Goal: Task Accomplishment & Management: Manage account settings

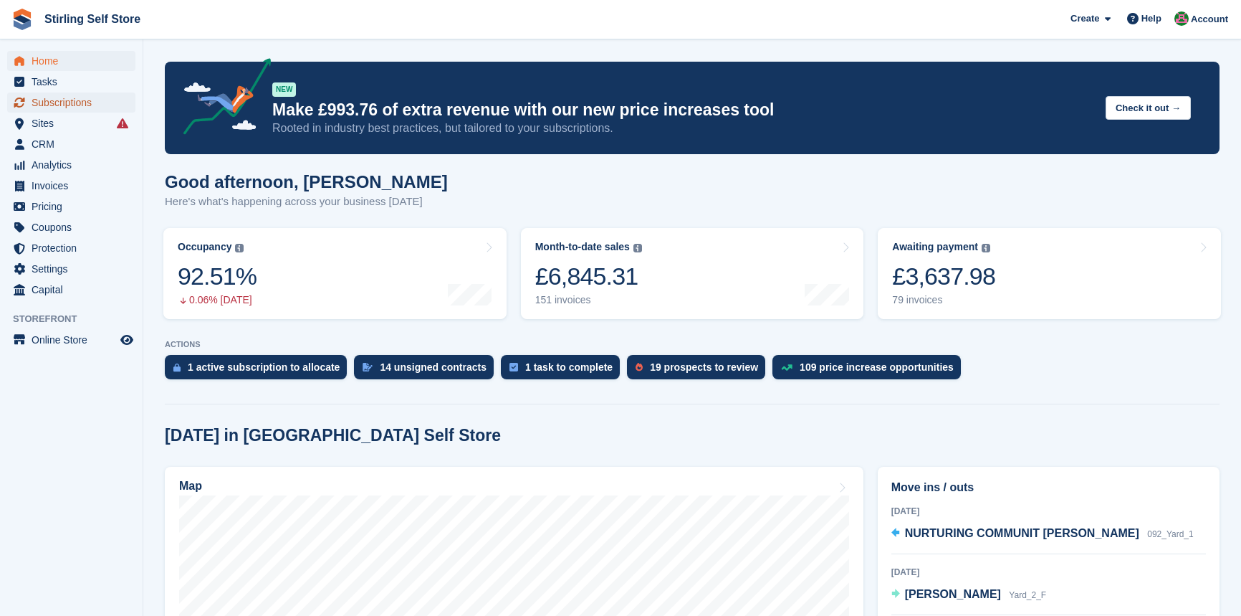
scroll to position [65, 0]
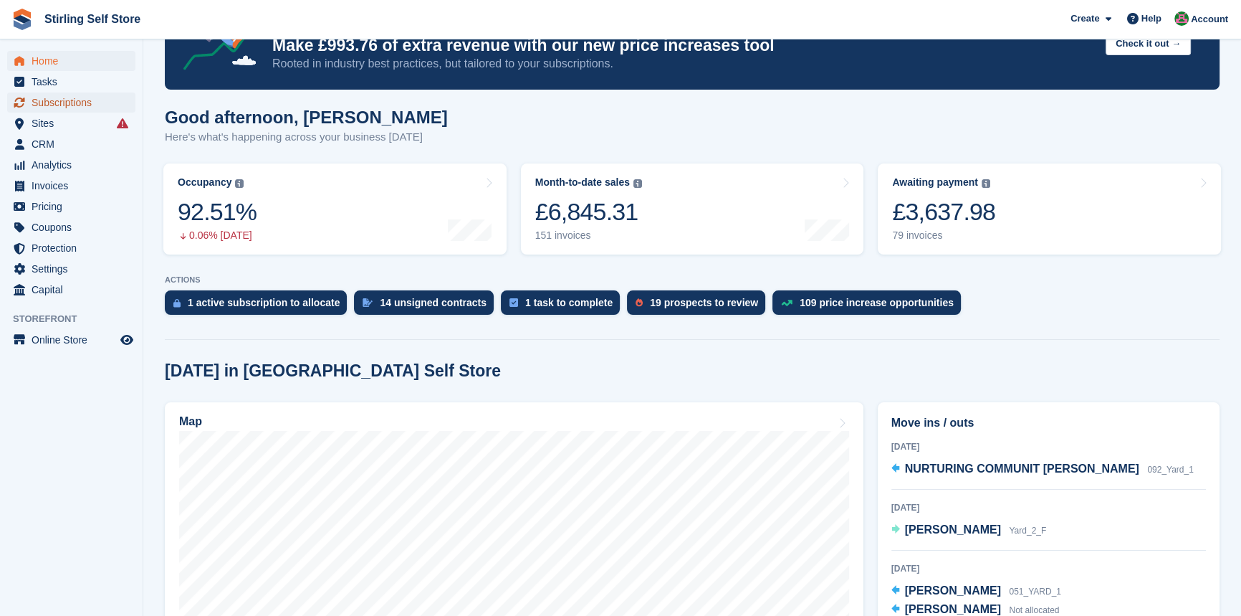
drag, startPoint x: 0, startPoint y: 0, endPoint x: 64, endPoint y: 100, distance: 118.3
click at [62, 97] on span "Subscriptions" at bounding box center [75, 102] width 86 height 20
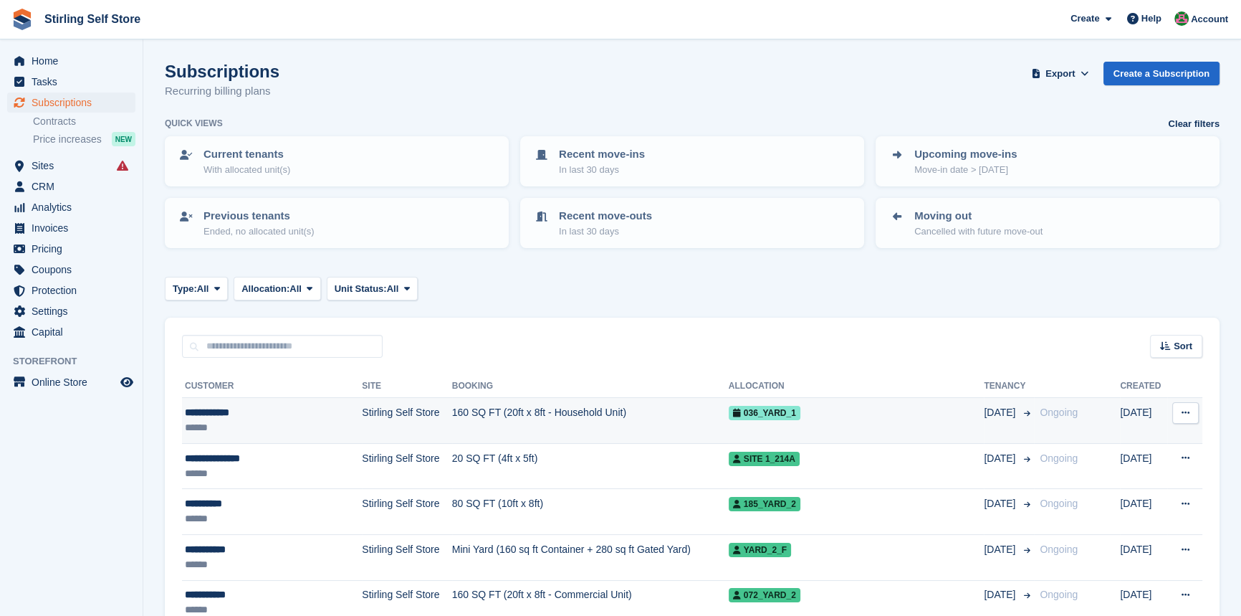
click at [507, 410] on td "160 SQ FT (20ft x 8ft - Household Unit)" at bounding box center [590, 421] width 277 height 46
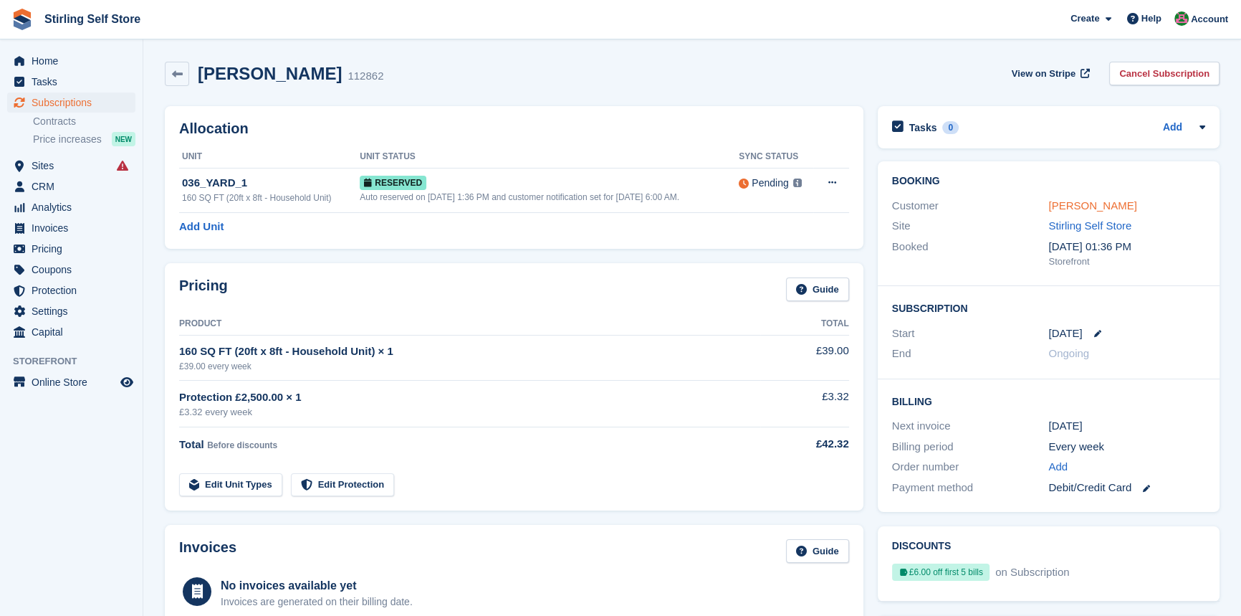
click at [1082, 206] on link "Laura Thomas" at bounding box center [1093, 205] width 88 height 12
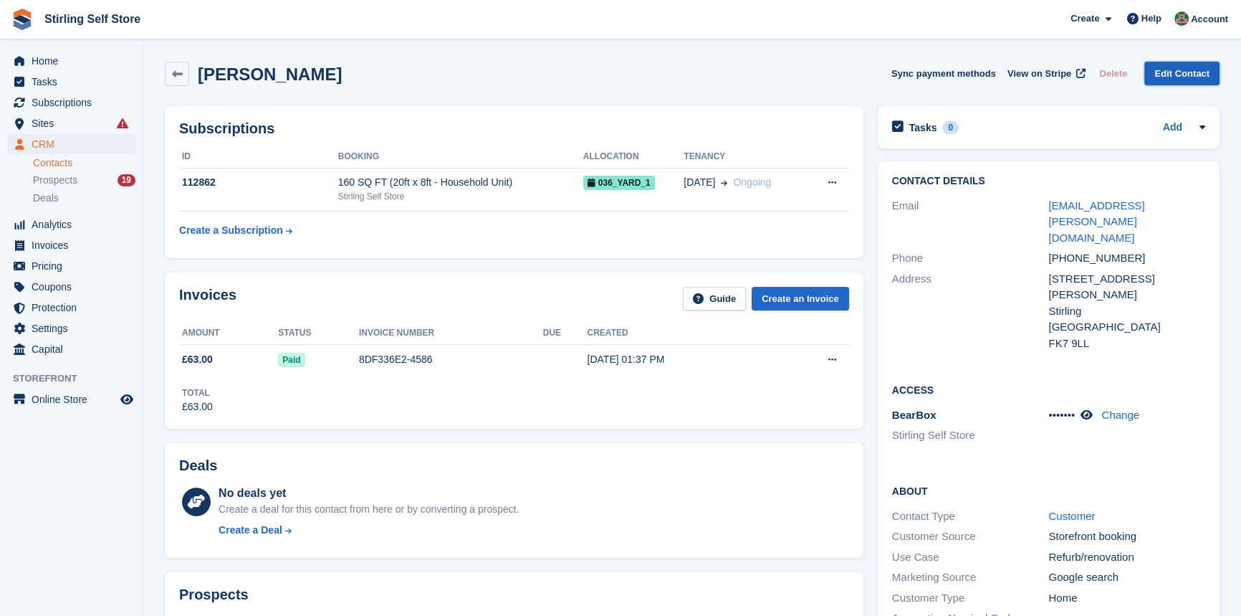
click at [1180, 74] on link "Edit Contact" at bounding box center [1182, 74] width 75 height 24
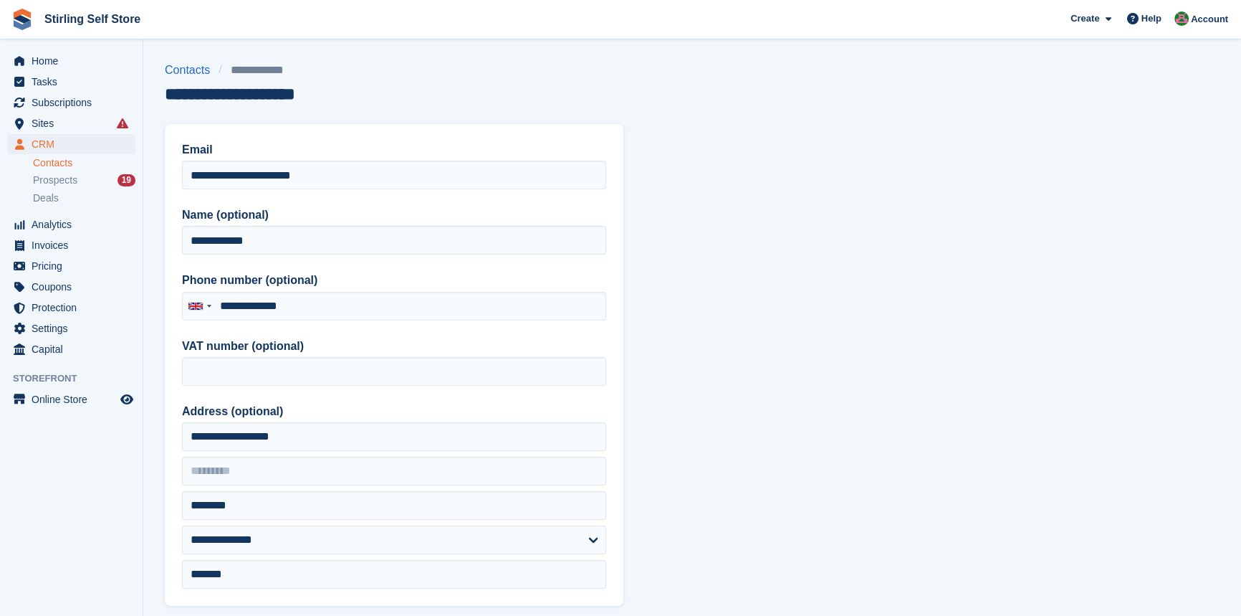
type input "**********"
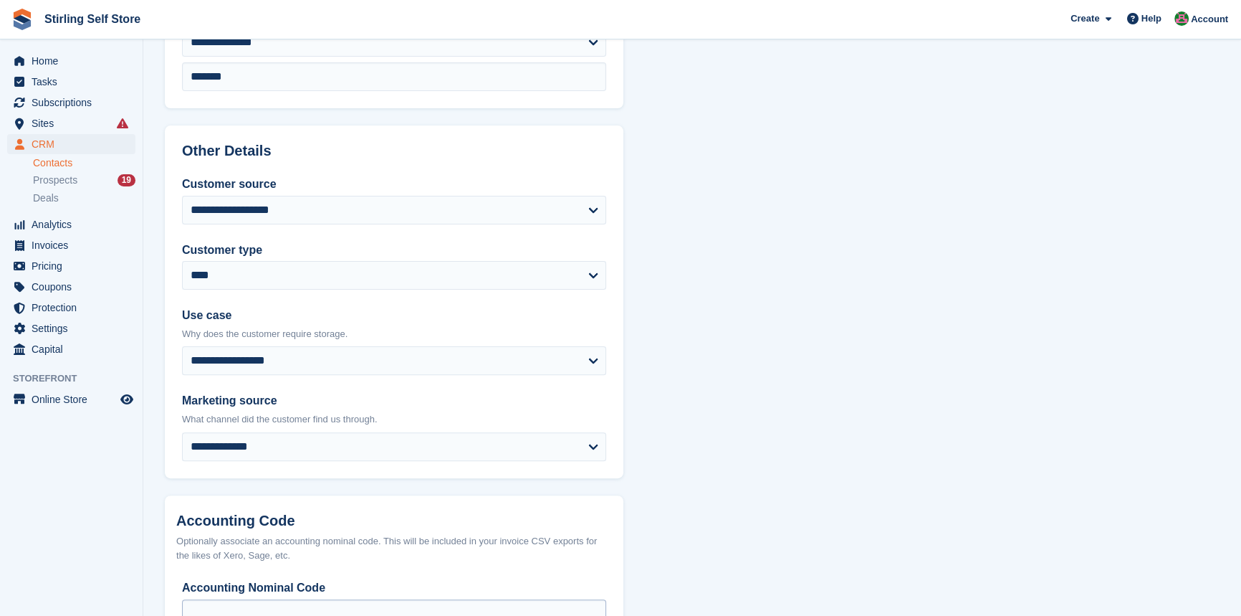
scroll to position [605, 0]
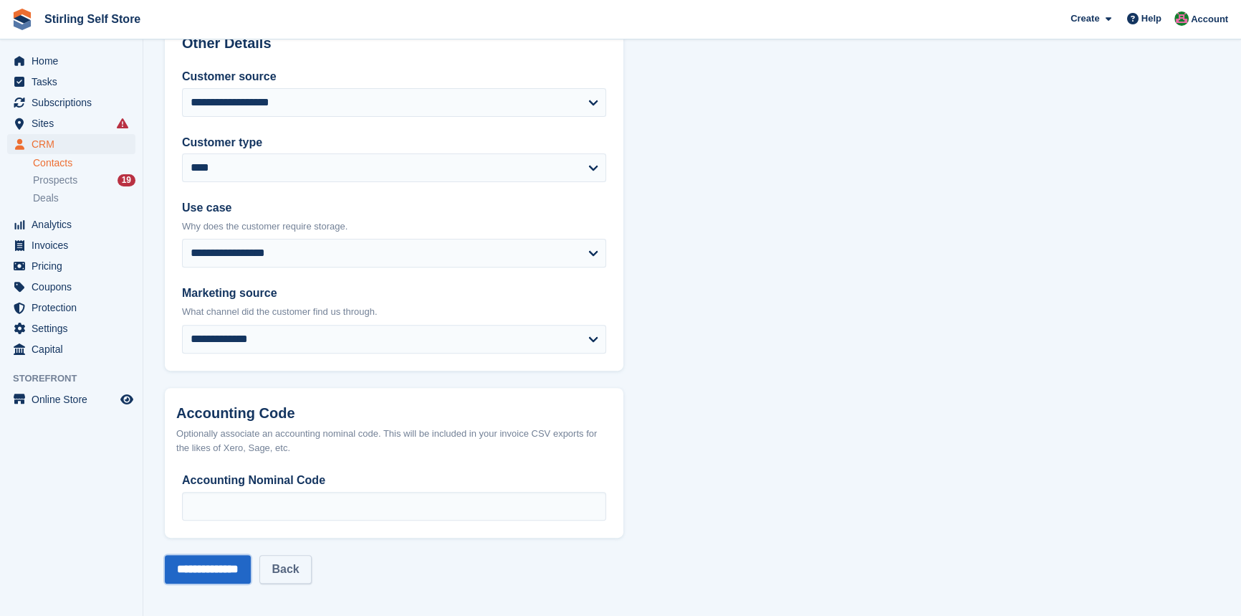
drag, startPoint x: 223, startPoint y: 568, endPoint x: 292, endPoint y: 553, distance: 70.4
click at [223, 568] on input "**********" at bounding box center [208, 569] width 86 height 29
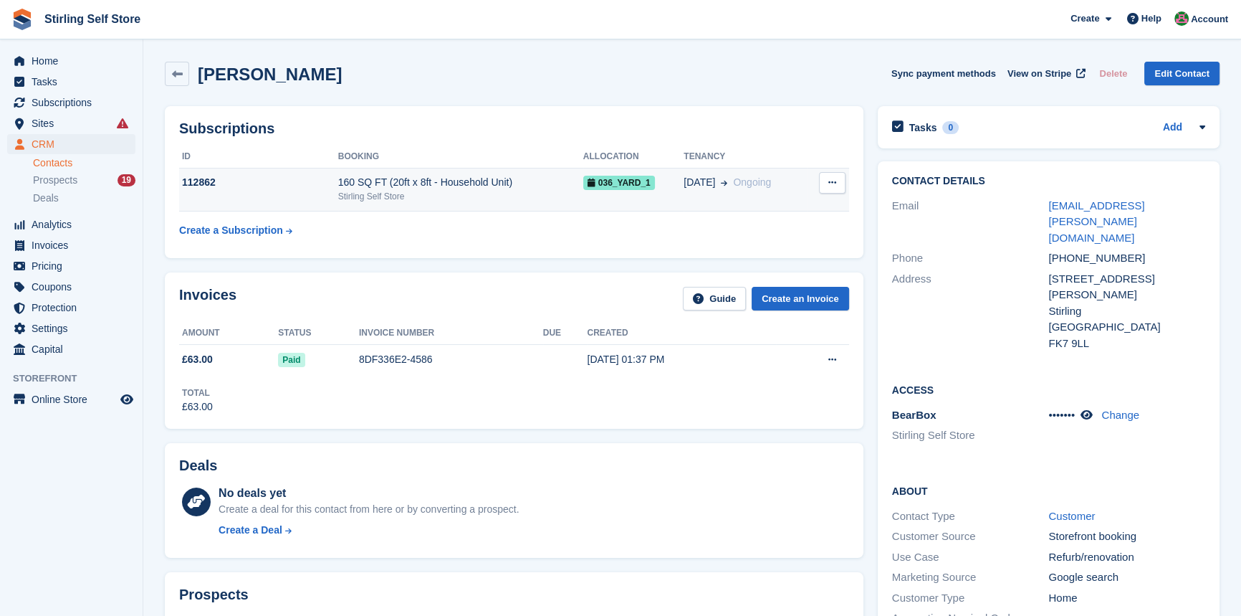
click at [501, 193] on div "Stirling Self Store" at bounding box center [460, 196] width 245 height 13
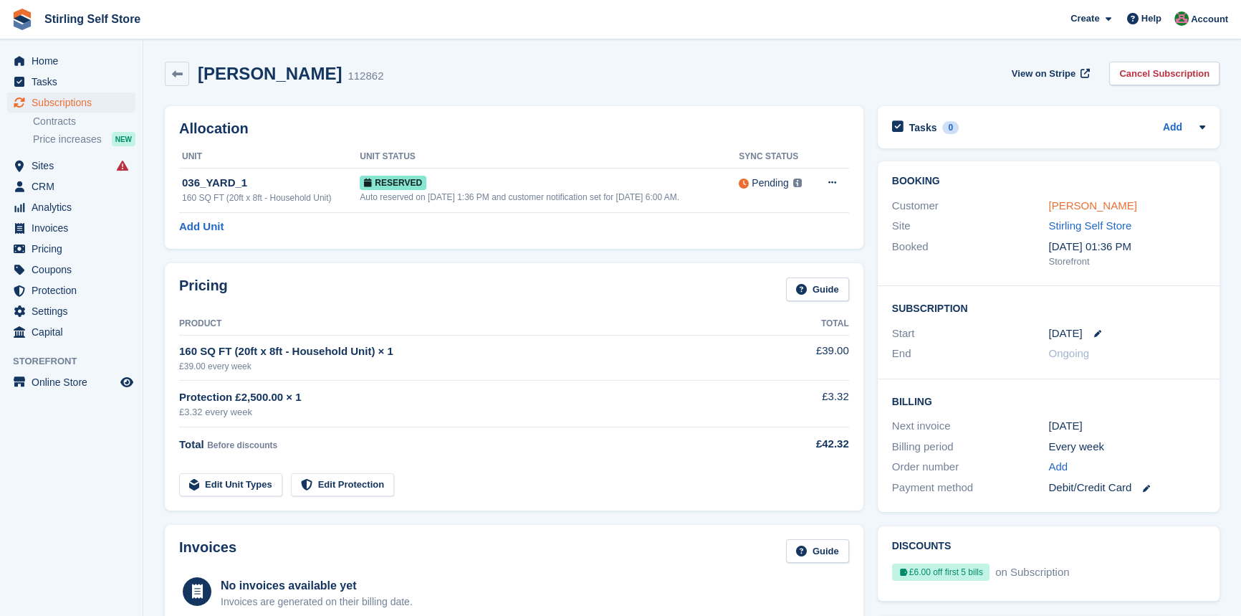
click at [1067, 205] on link "[PERSON_NAME]" at bounding box center [1093, 205] width 88 height 12
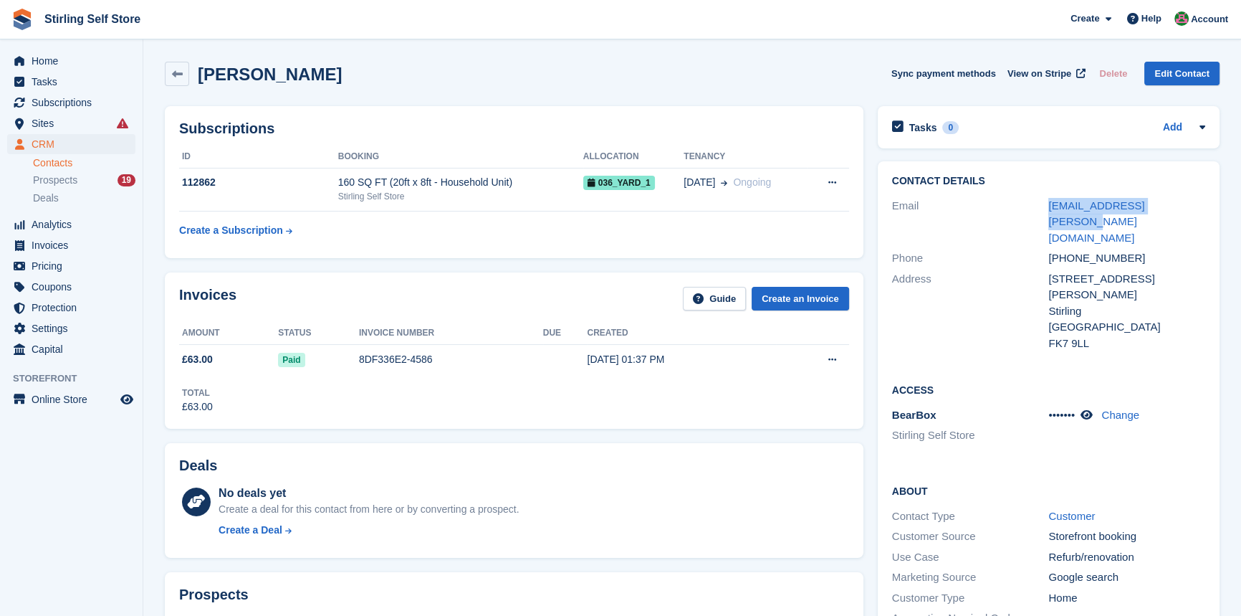
drag, startPoint x: 1177, startPoint y: 204, endPoint x: 1040, endPoint y: 202, distance: 136.9
click at [1040, 202] on div "Email lauraf.thomas@gmail.com" at bounding box center [1048, 222] width 313 height 53
copy div "[EMAIL_ADDRESS][PERSON_NAME][DOMAIN_NAME]"
click at [49, 57] on span "Home" at bounding box center [75, 61] width 86 height 20
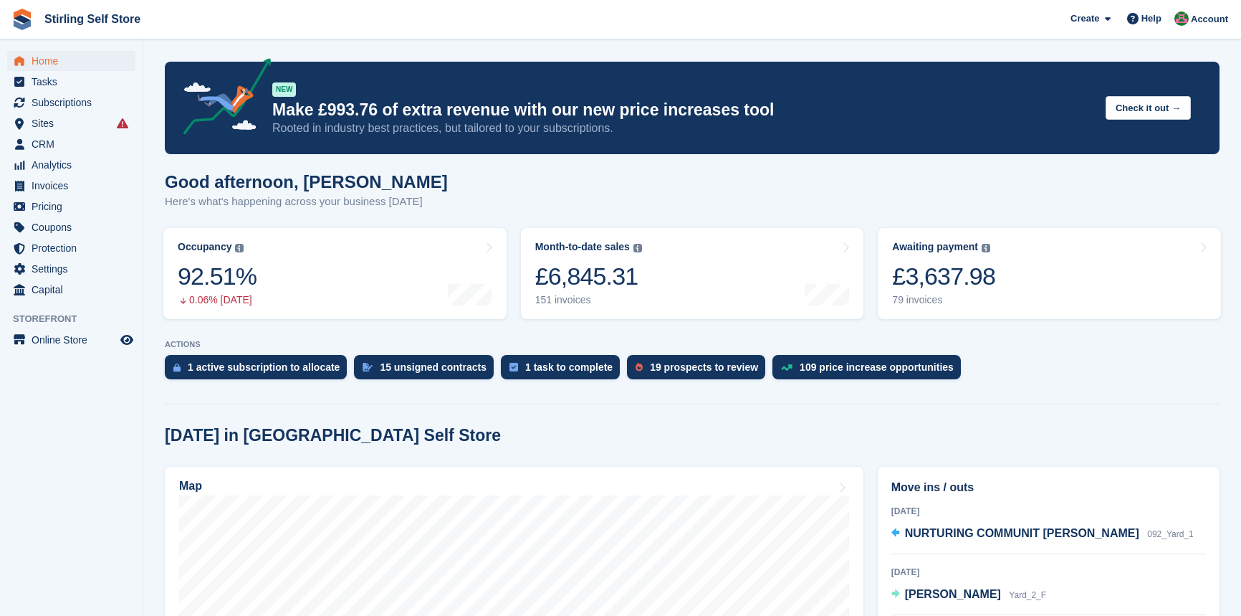
click at [654, 398] on div at bounding box center [692, 401] width 1055 height 6
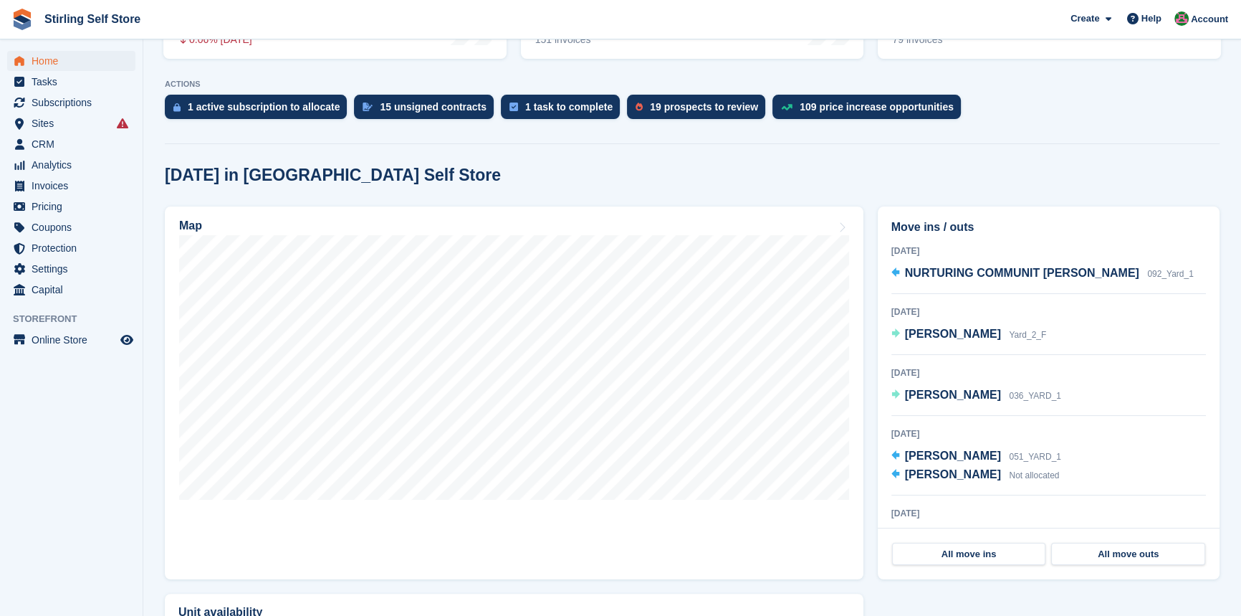
scroll to position [260, 0]
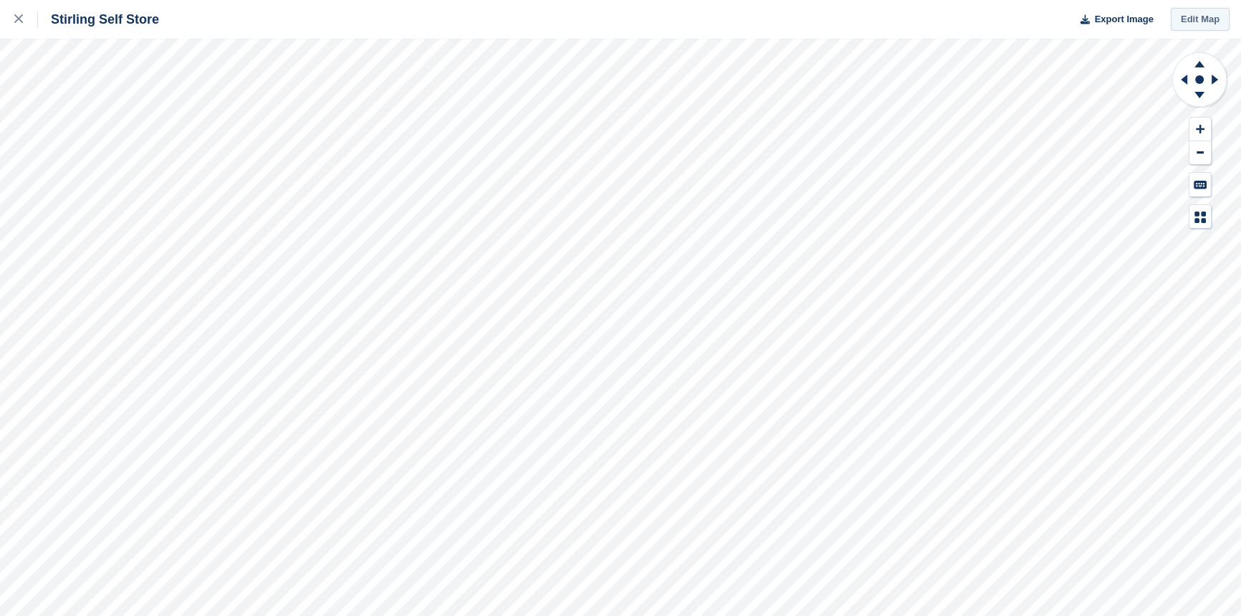
click at [1195, 21] on link "Edit Map" at bounding box center [1200, 20] width 59 height 24
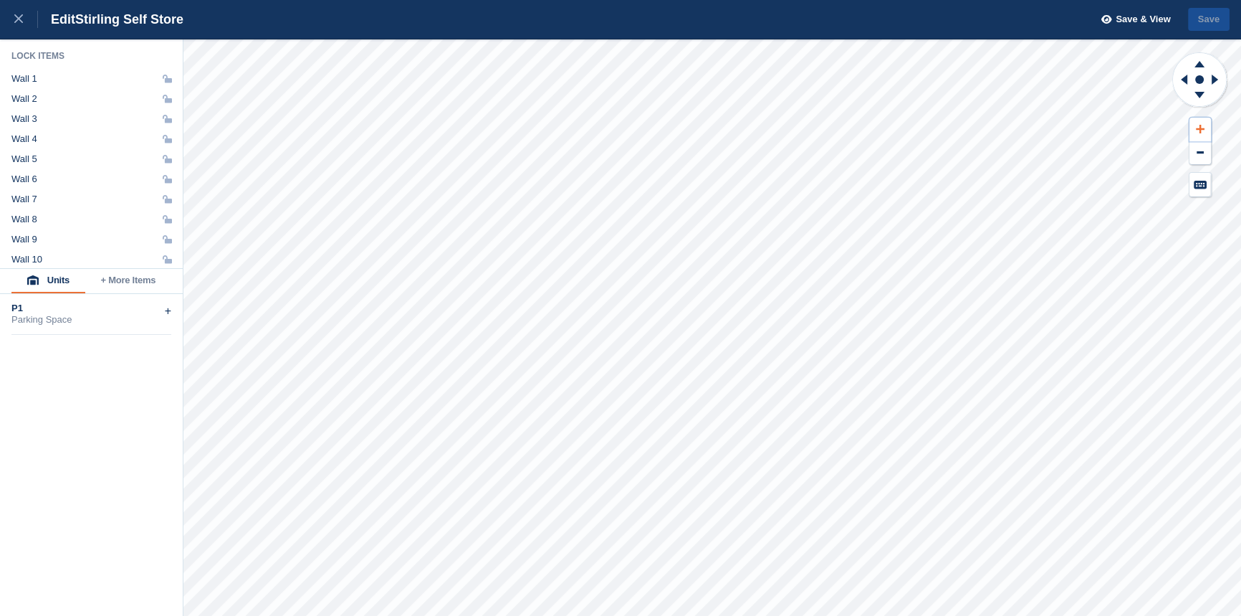
click at [1201, 126] on icon at bounding box center [1200, 129] width 9 height 10
click at [1185, 76] on icon at bounding box center [1182, 79] width 18 height 37
click at [1196, 65] on icon at bounding box center [1199, 62] width 37 height 18
click at [1198, 129] on icon at bounding box center [1200, 129] width 9 height 9
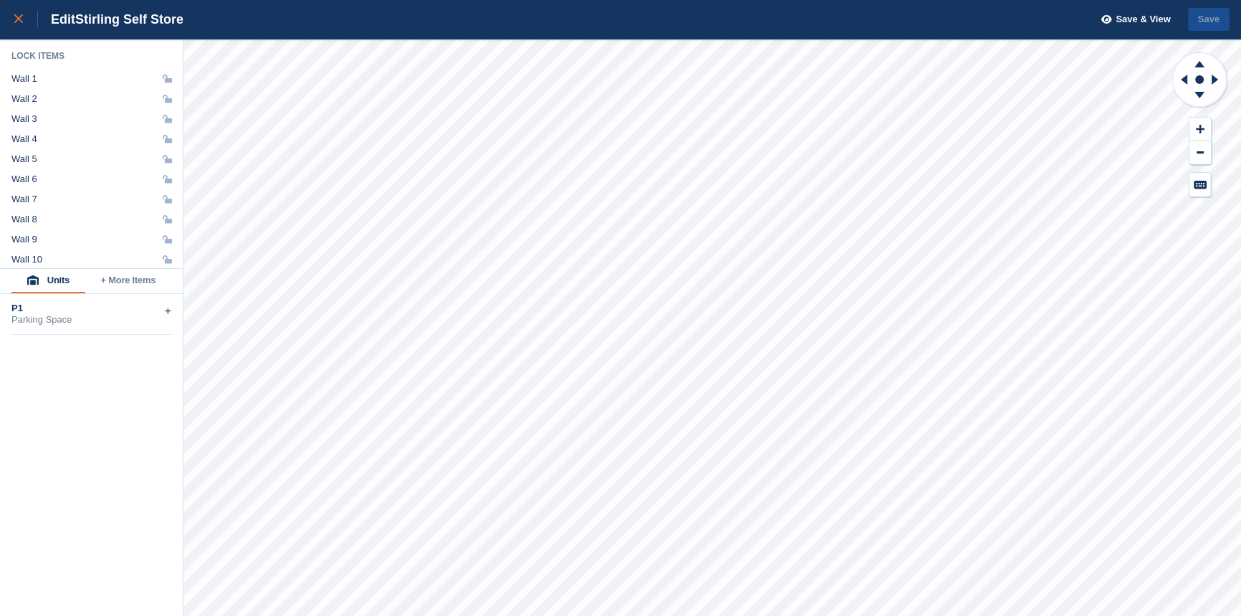
click at [14, 19] on icon at bounding box center [18, 18] width 9 height 9
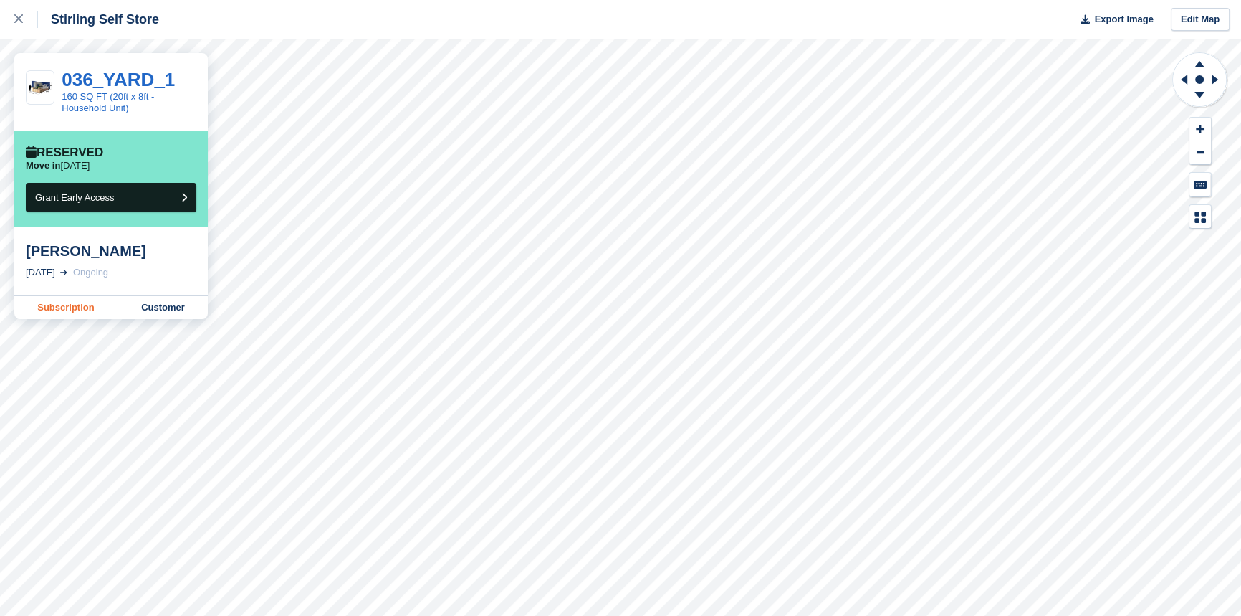
click at [54, 308] on link "Subscription" at bounding box center [66, 307] width 104 height 23
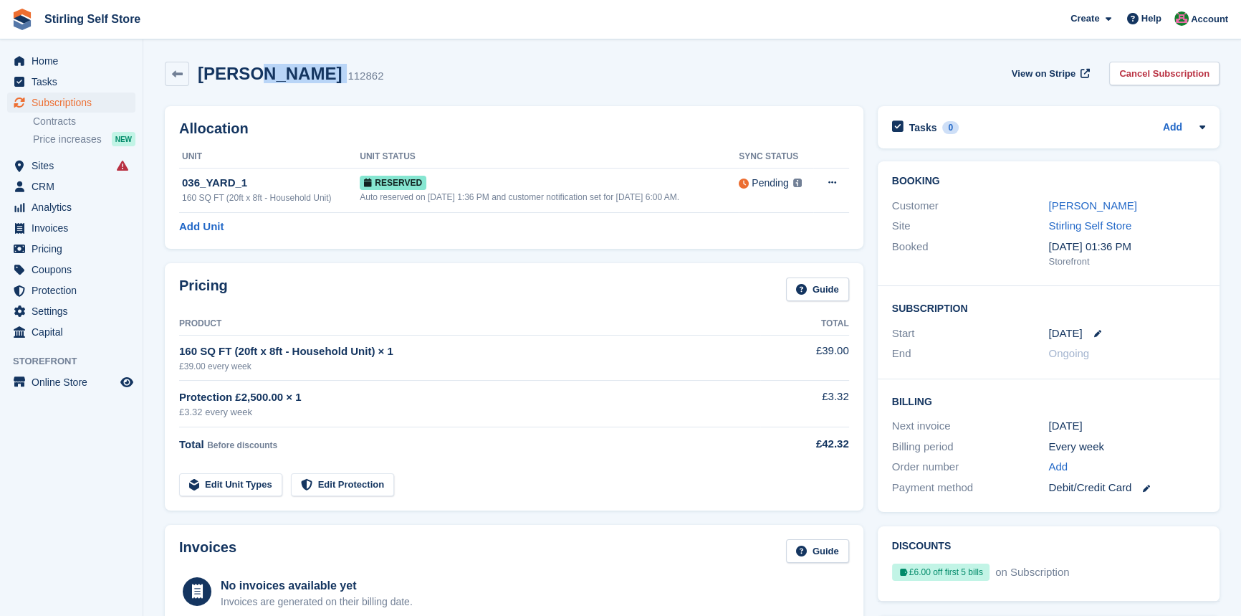
drag, startPoint x: 309, startPoint y: 74, endPoint x: 249, endPoint y: 72, distance: 60.2
click at [249, 72] on div "[PERSON_NAME] 112862" at bounding box center [286, 74] width 194 height 21
copy div "[PERSON_NAME]"
click at [1078, 206] on link "[PERSON_NAME]" at bounding box center [1093, 205] width 88 height 12
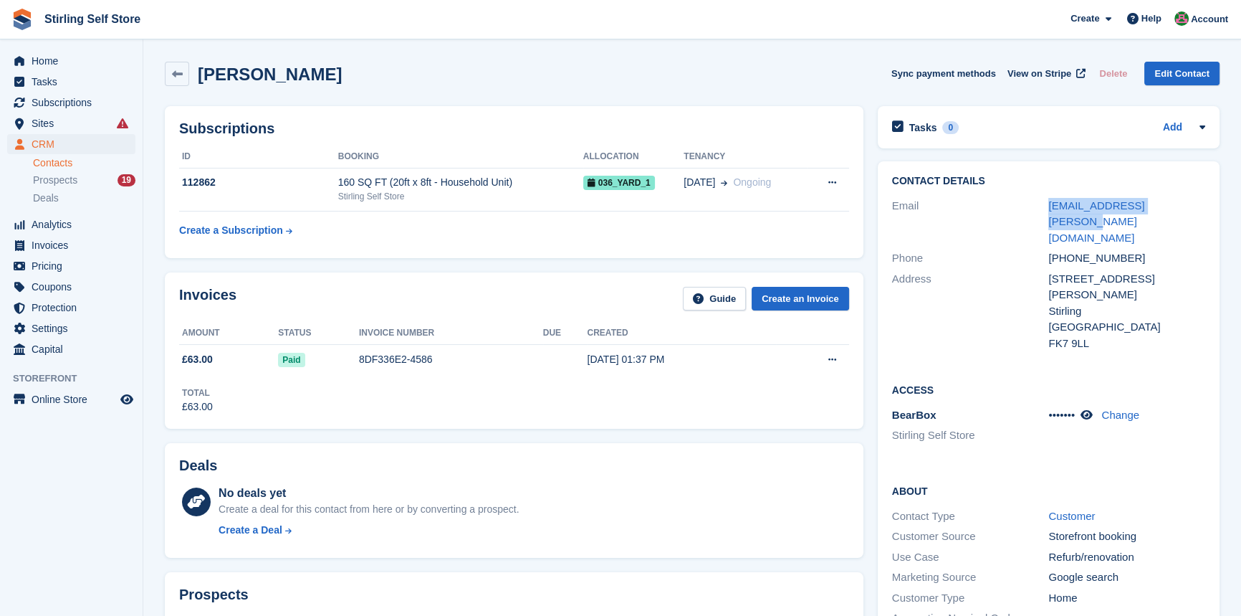
drag, startPoint x: 1181, startPoint y: 204, endPoint x: 1046, endPoint y: 204, distance: 135.5
click at [1046, 204] on div "Email [EMAIL_ADDRESS][PERSON_NAME][DOMAIN_NAME]" at bounding box center [1048, 222] width 313 height 53
copy div "[EMAIL_ADDRESS][PERSON_NAME][DOMAIN_NAME]"
drag, startPoint x: 1136, startPoint y: 222, endPoint x: 1037, endPoint y: 229, distance: 99.1
click at [1037, 248] on div "Phone [PHONE_NUMBER]" at bounding box center [1048, 258] width 313 height 21
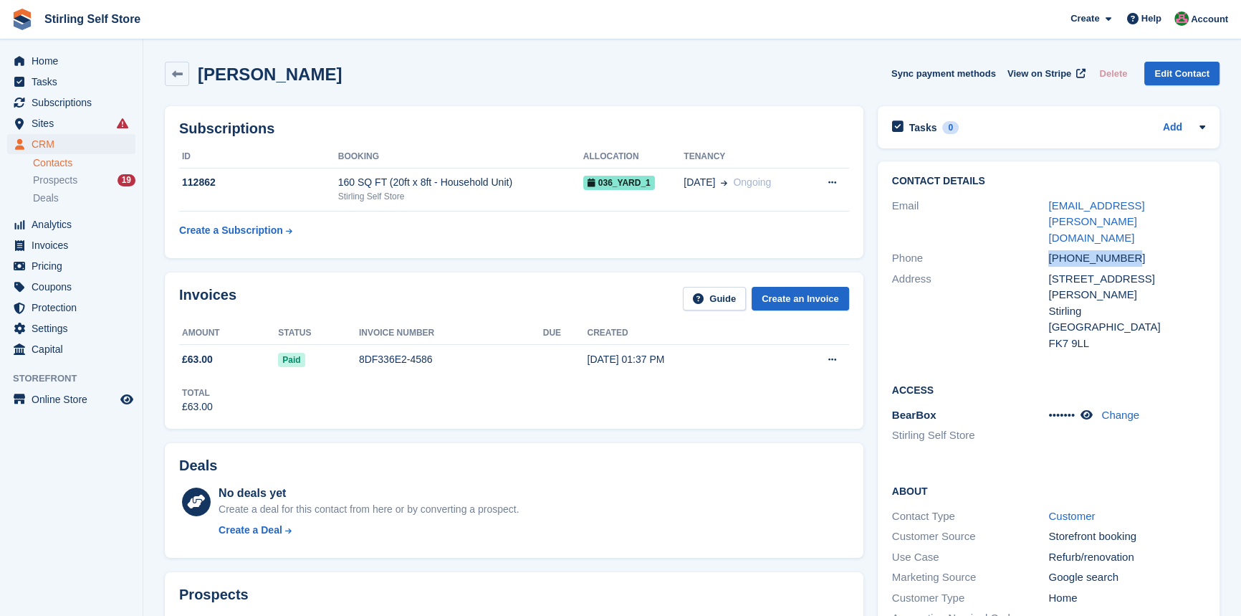
copy div "[PHONE_NUMBER]"
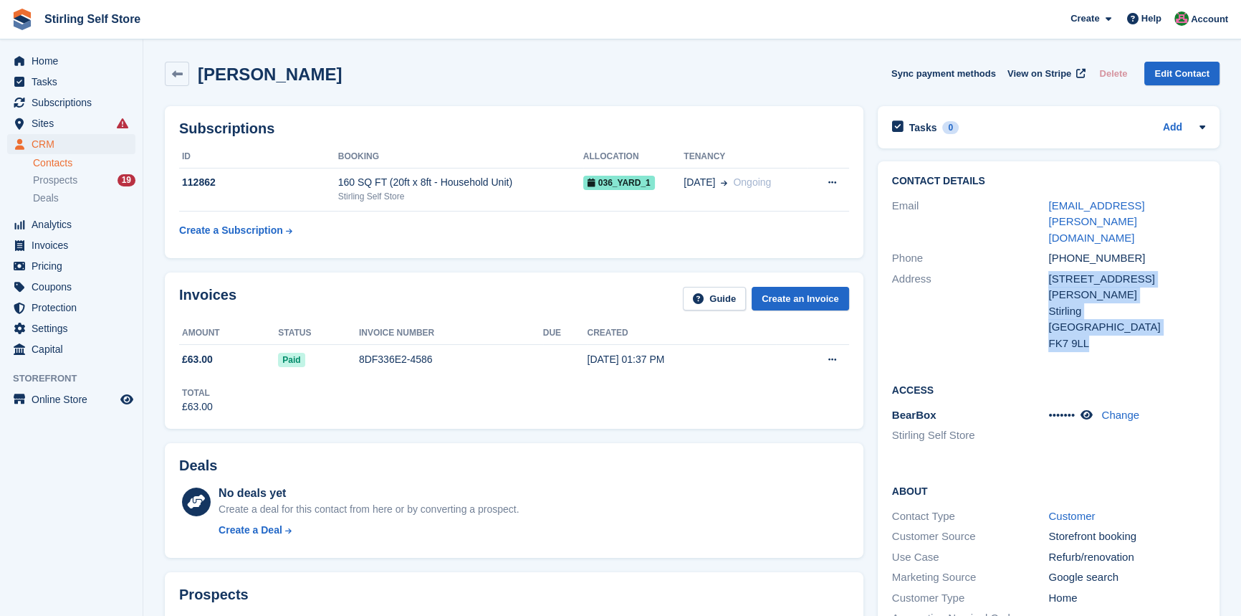
drag, startPoint x: 1091, startPoint y: 298, endPoint x: 1039, endPoint y: 262, distance: 62.8
click at [1039, 269] on div "Address [STREET_ADDRESS][PERSON_NAME] [GEOGRAPHIC_DATA] United Kingdom FK7 9LL" at bounding box center [1048, 311] width 313 height 85
copy div "[STREET_ADDRESS][PERSON_NAME]"
